Goal: Task Accomplishment & Management: Use online tool/utility

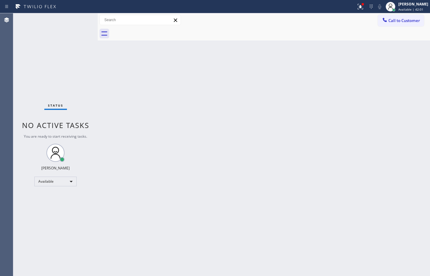
click at [406, 84] on div "Back to Dashboard Change Sender ID Customers Technicians Select a contact Outbo…" at bounding box center [264, 144] width 332 height 262
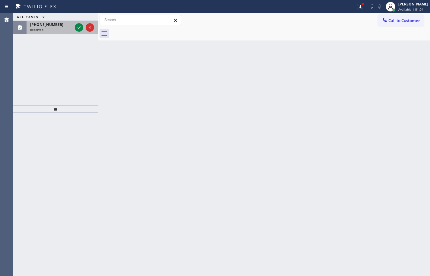
click at [60, 30] on div "Reserved" at bounding box center [51, 29] width 42 height 4
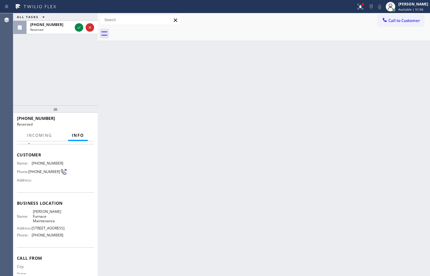
scroll to position [30, 0]
click at [81, 28] on icon at bounding box center [78, 27] width 7 height 7
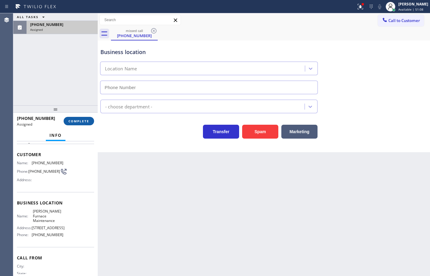
type input "[PHONE_NUMBER]"
click at [89, 117] on button "COMPLETE" at bounding box center [79, 121] width 30 height 8
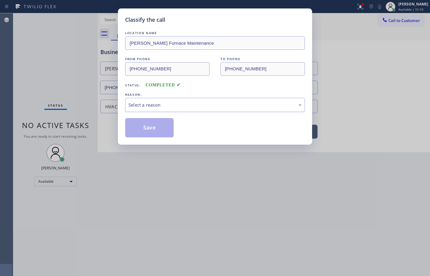
click at [164, 105] on div "Select a reason" at bounding box center [214, 104] width 173 height 7
click at [167, 135] on button "Save" at bounding box center [149, 127] width 49 height 19
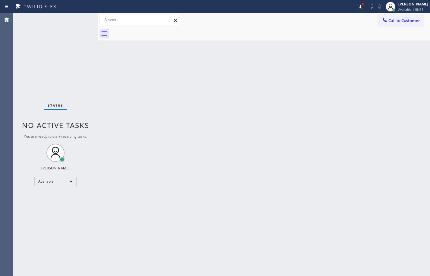
click at [424, 153] on div "Back to Dashboard Change Sender ID Customers Technicians Select a contact Outbo…" at bounding box center [264, 144] width 332 height 262
click at [414, 5] on div "[PERSON_NAME]" at bounding box center [413, 4] width 30 height 5
click at [405, 8] on span "Available | 1h 3min" at bounding box center [412, 9] width 29 height 4
drag, startPoint x: 418, startPoint y: 7, endPoint x: 417, endPoint y: 21, distance: 14.8
click at [418, 7] on div "[PERSON_NAME] Available | 1h 4min" at bounding box center [413, 6] width 33 height 11
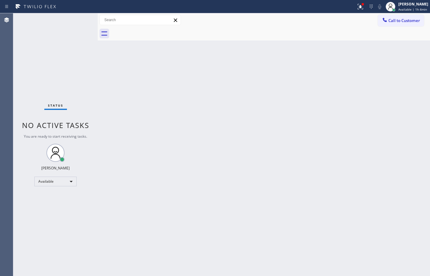
click at [301, 96] on div "Back to Dashboard Change Sender ID Customers Technicians Select a contact Outbo…" at bounding box center [264, 144] width 332 height 262
click at [409, 10] on span "Available | 1h 4min" at bounding box center [412, 9] width 29 height 4
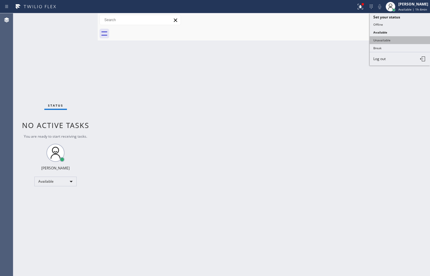
click at [399, 37] on button "Unavailable" at bounding box center [400, 40] width 60 height 8
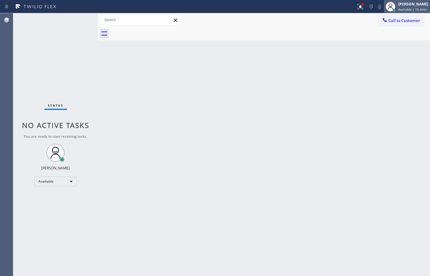
click at [405, 7] on div "[PERSON_NAME] Available | 1h 4min" at bounding box center [413, 6] width 33 height 11
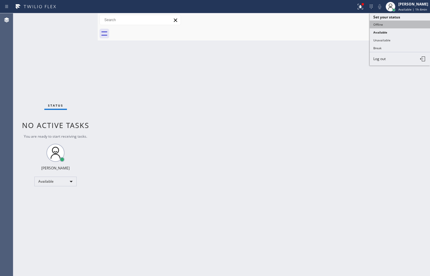
click at [400, 23] on button "Offline" at bounding box center [400, 24] width 60 height 8
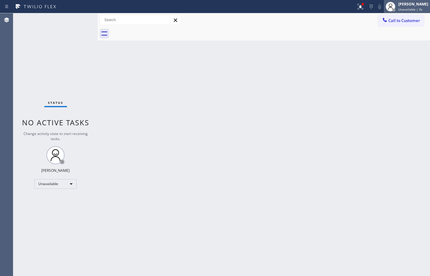
click at [408, 7] on span "Unavailable | 0s" at bounding box center [410, 9] width 24 height 4
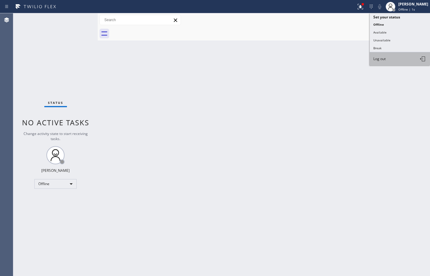
click at [402, 60] on button "Log out" at bounding box center [400, 58] width 60 height 13
